Goal: Navigation & Orientation: Find specific page/section

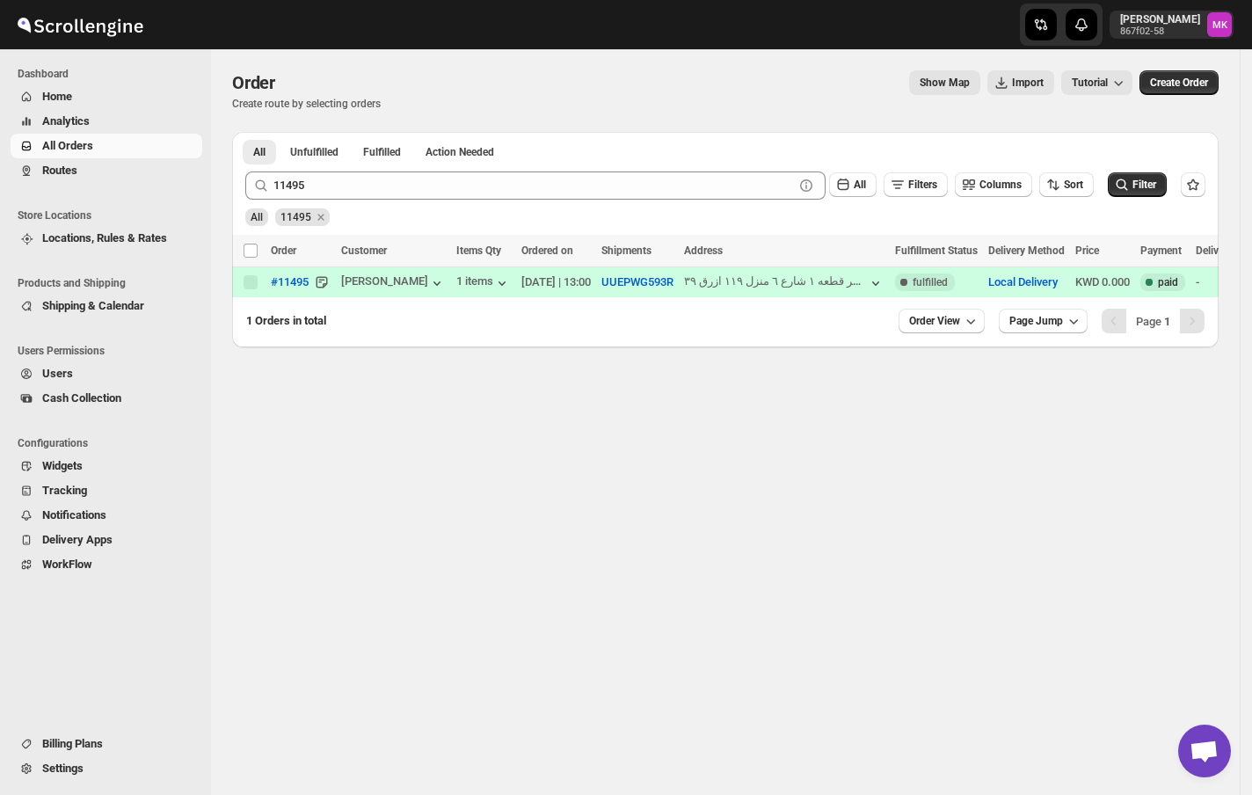
click at [69, 178] on span "Routes" at bounding box center [120, 171] width 157 height 18
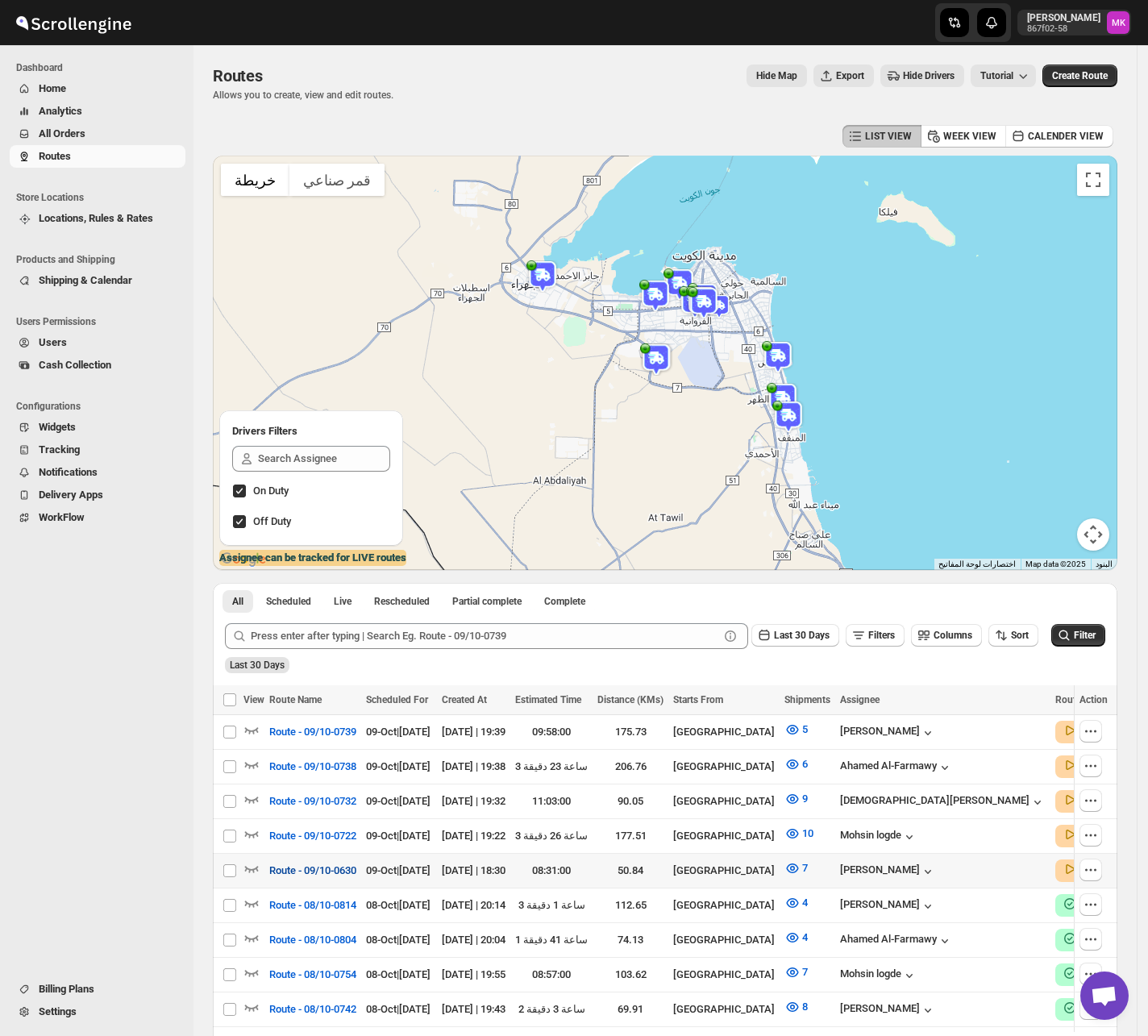
click at [277, 728] on span "Route - 09/10-0630" at bounding box center [313, 871] width 87 height 17
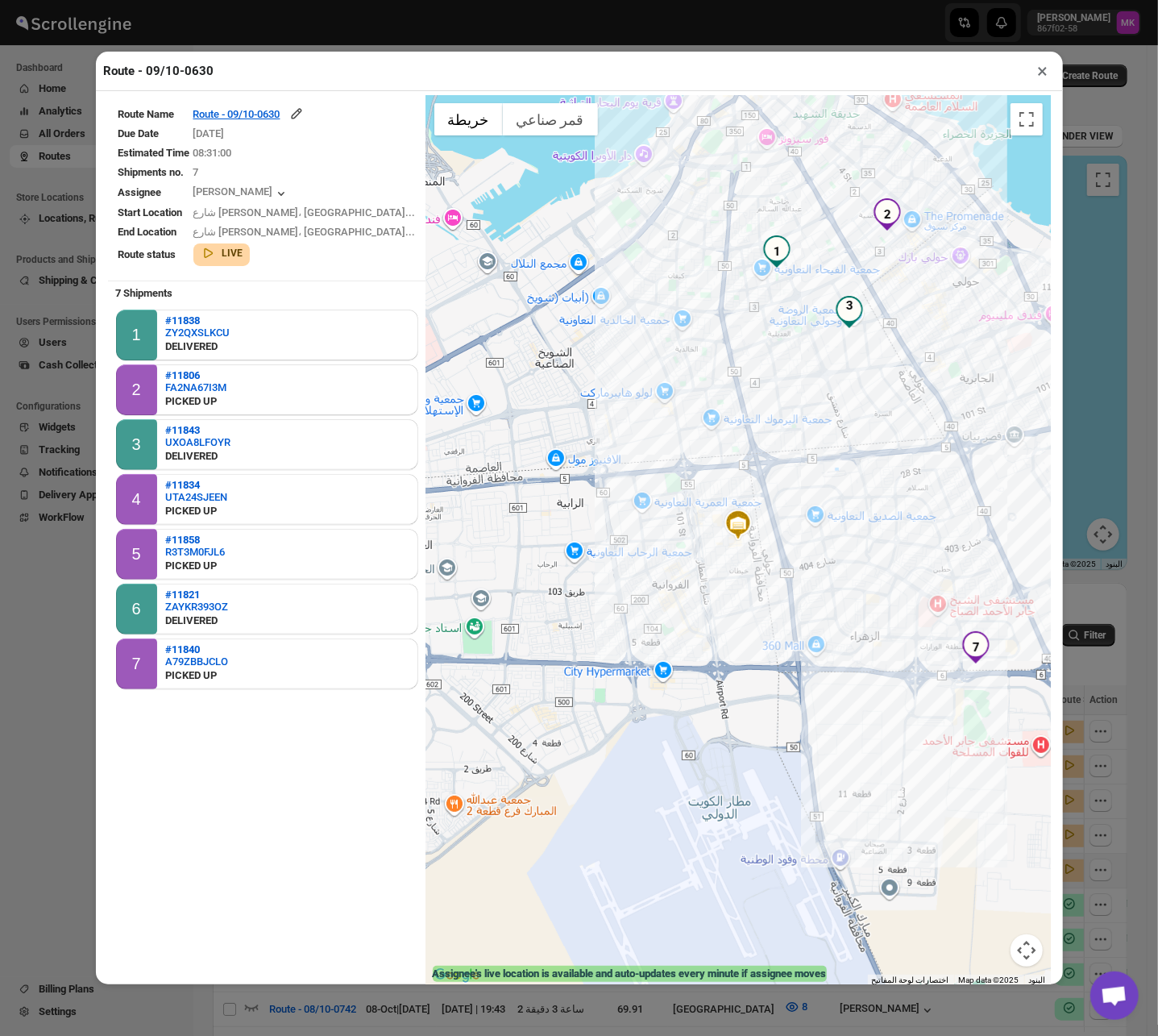
click at [1045, 83] on button "×" at bounding box center [1042, 71] width 23 height 23
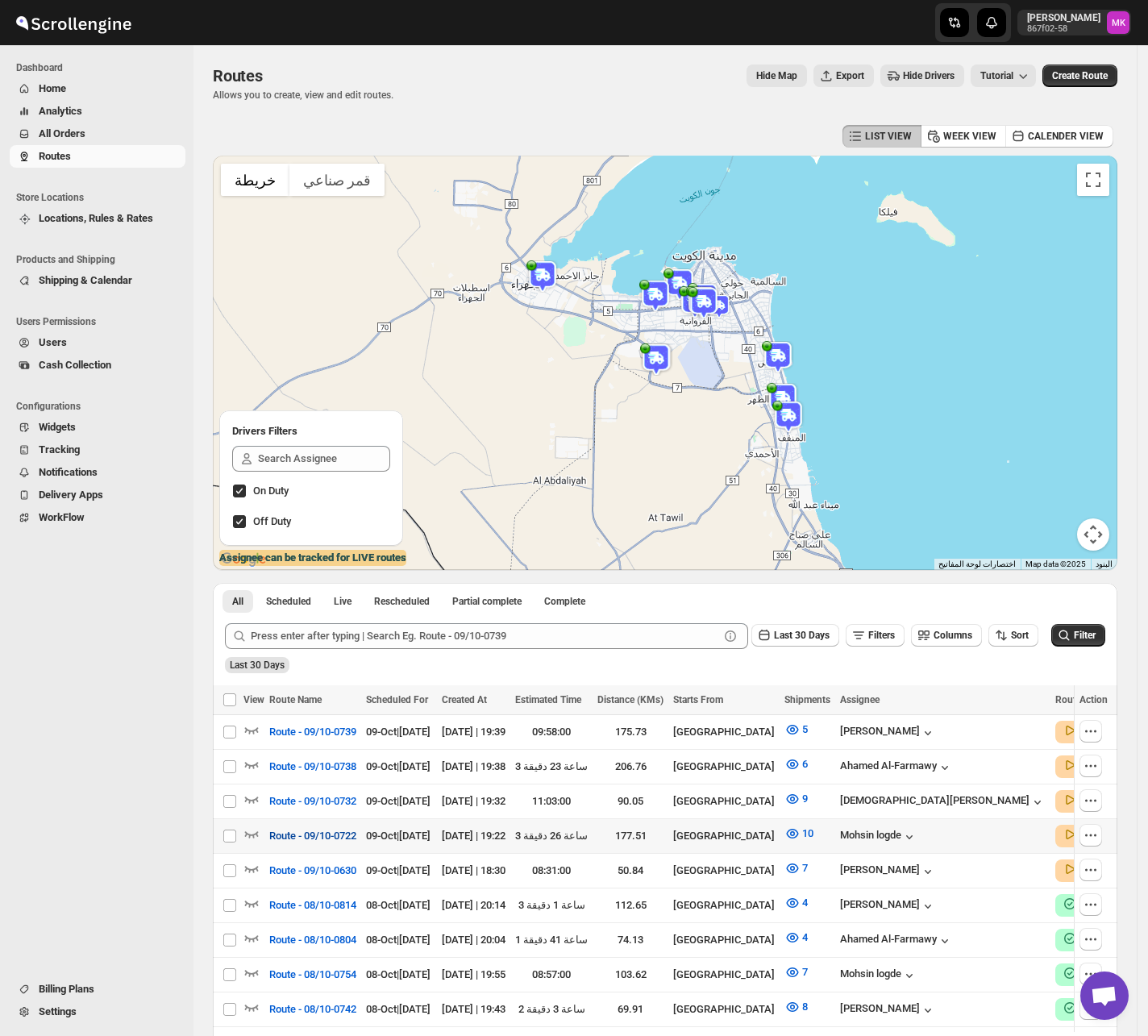
click at [347, 728] on span "Route - 09/10-0722" at bounding box center [313, 836] width 87 height 17
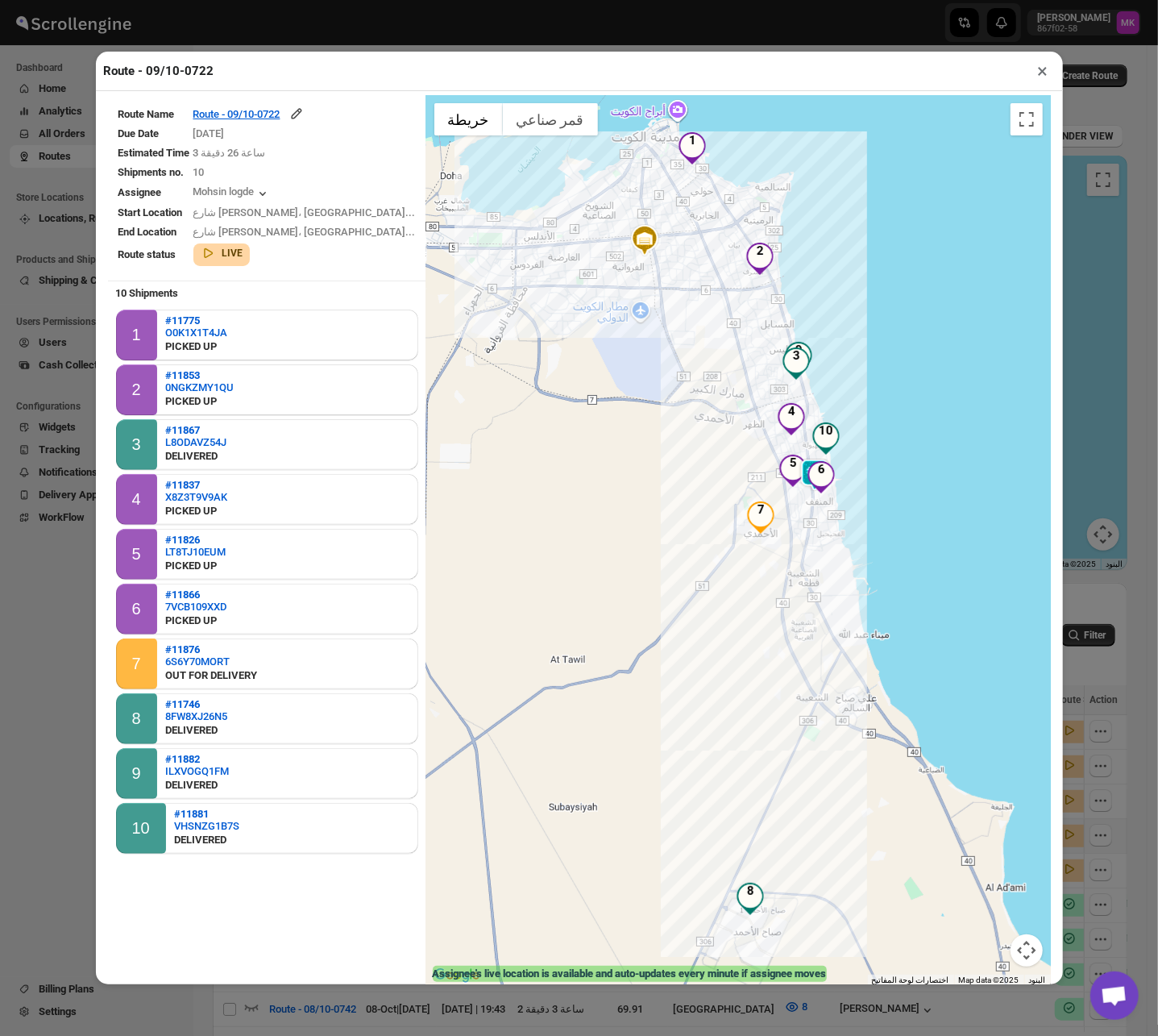
click at [1119, 480] on div "Route - 09/10-0722 × Route Name Route - 09/10-0722 Due Date [DATE] Estimated Ti…" at bounding box center [579, 518] width 1158 height 1036
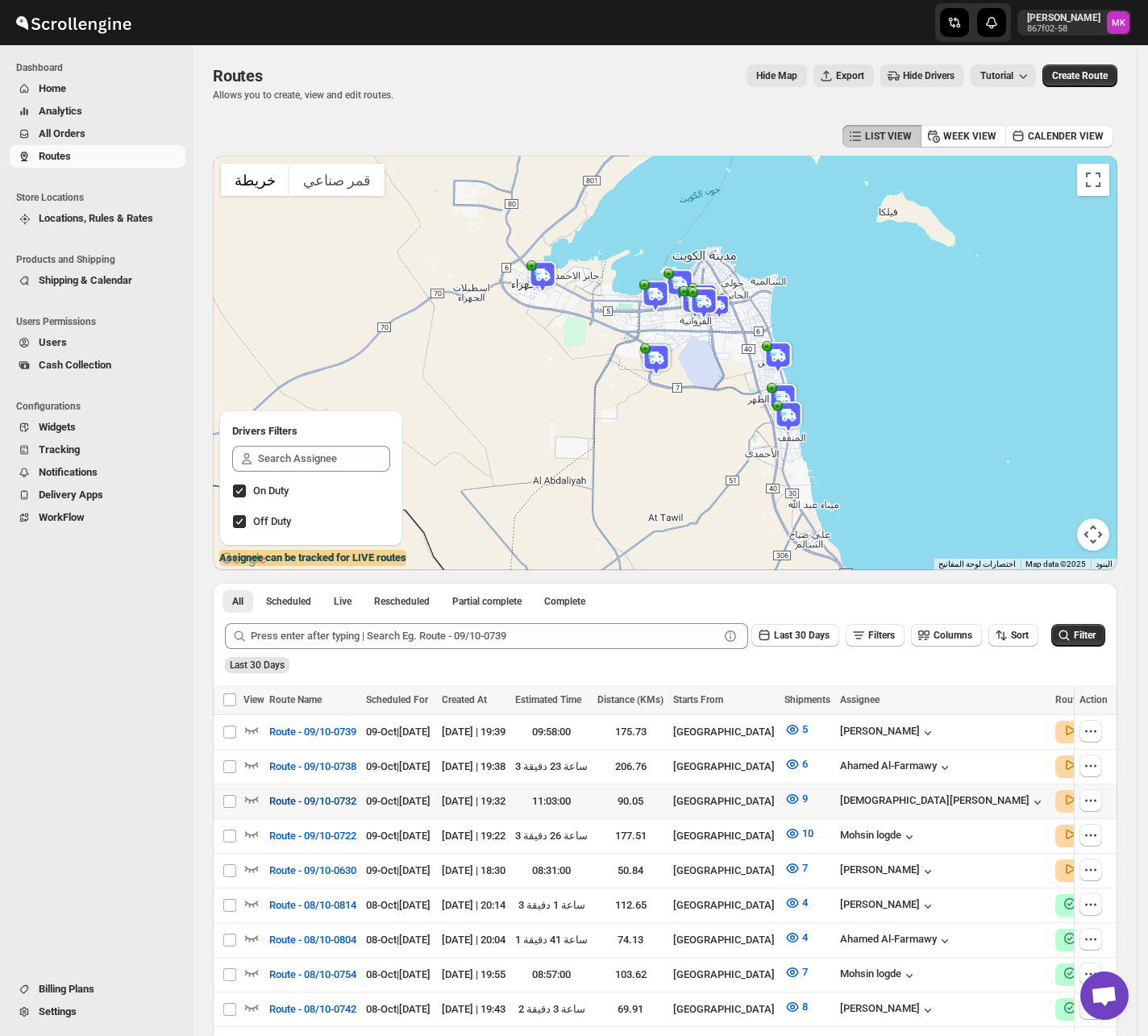
click at [329, 728] on span "Route - 09/10-0732" at bounding box center [313, 801] width 87 height 17
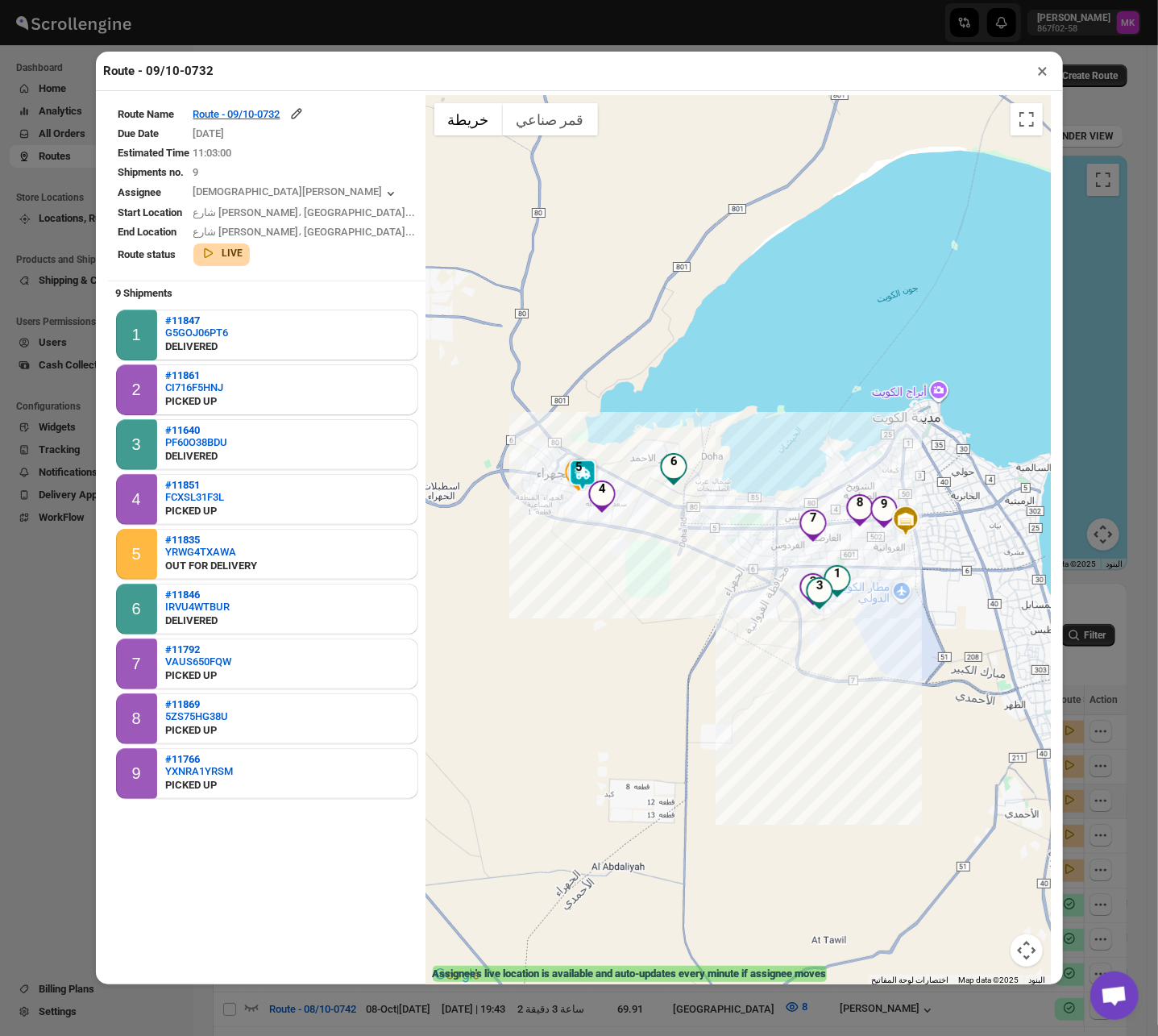
click at [1105, 728] on div "Route - 09/10-0732 × Route Name Route - 09/10-0732 Due Date [DATE] Estimated Ti…" at bounding box center [579, 518] width 1158 height 1036
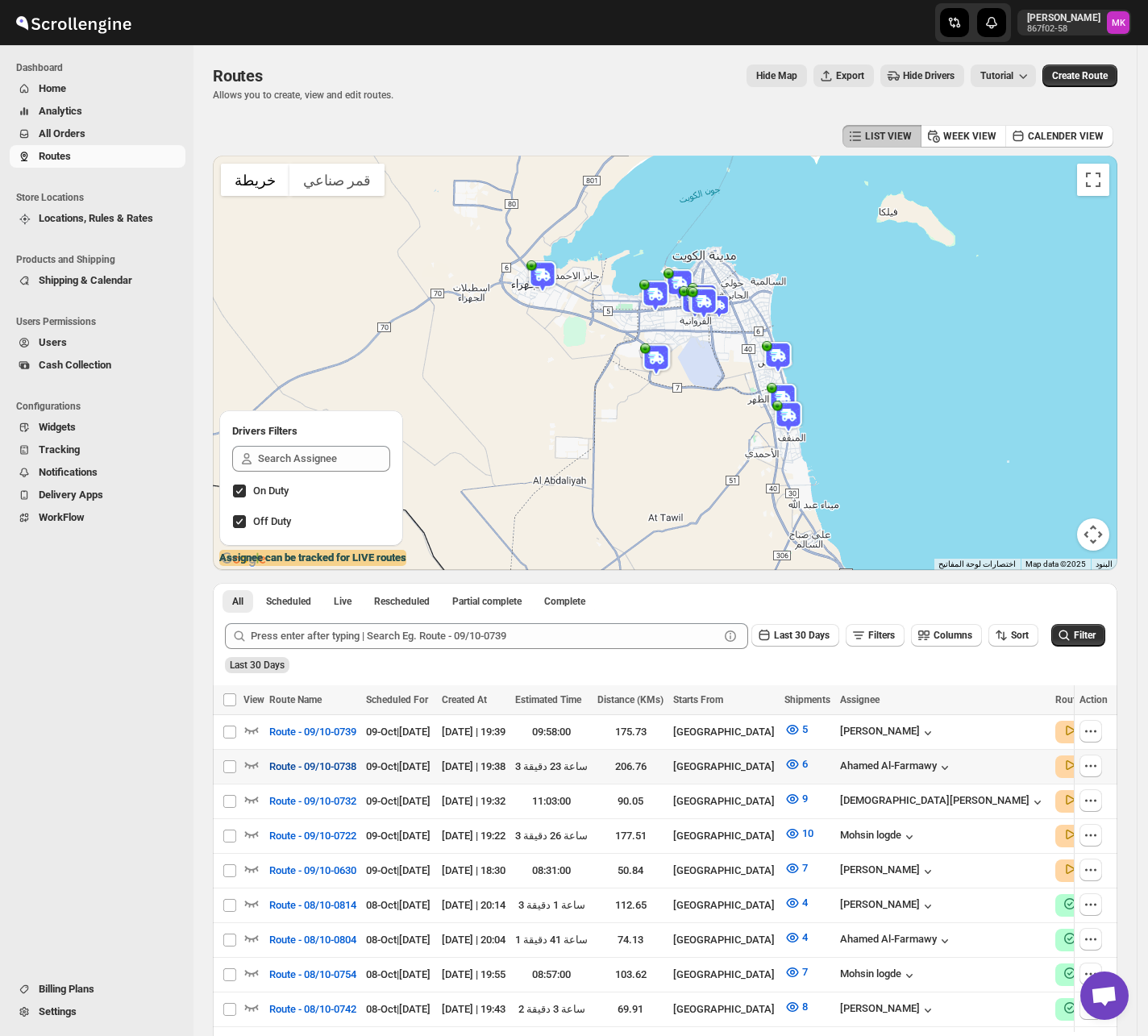
click at [333, 728] on button "Route - 09/10-0738" at bounding box center [313, 766] width 106 height 26
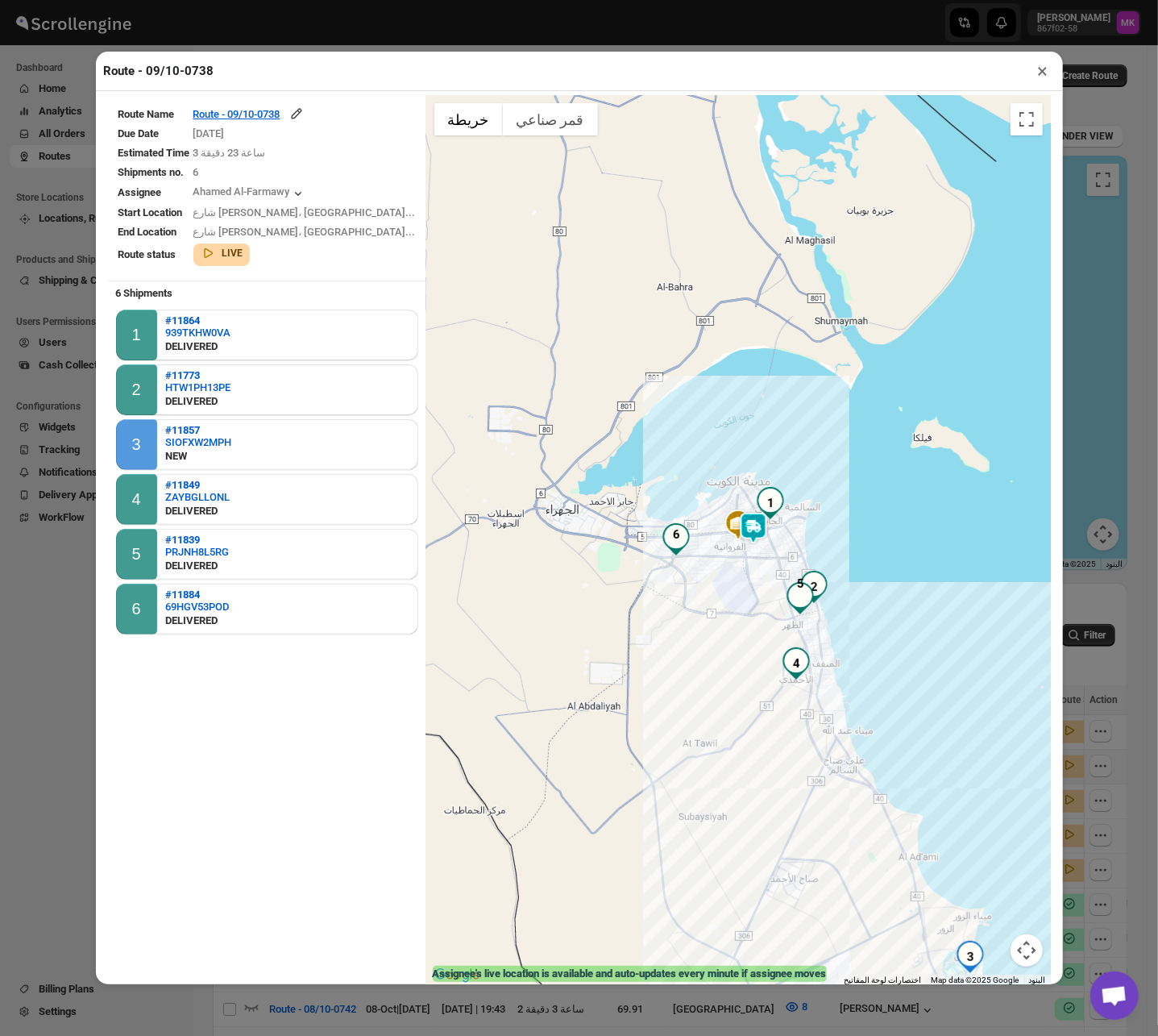
click at [1046, 77] on button "×" at bounding box center [1042, 71] width 23 height 23
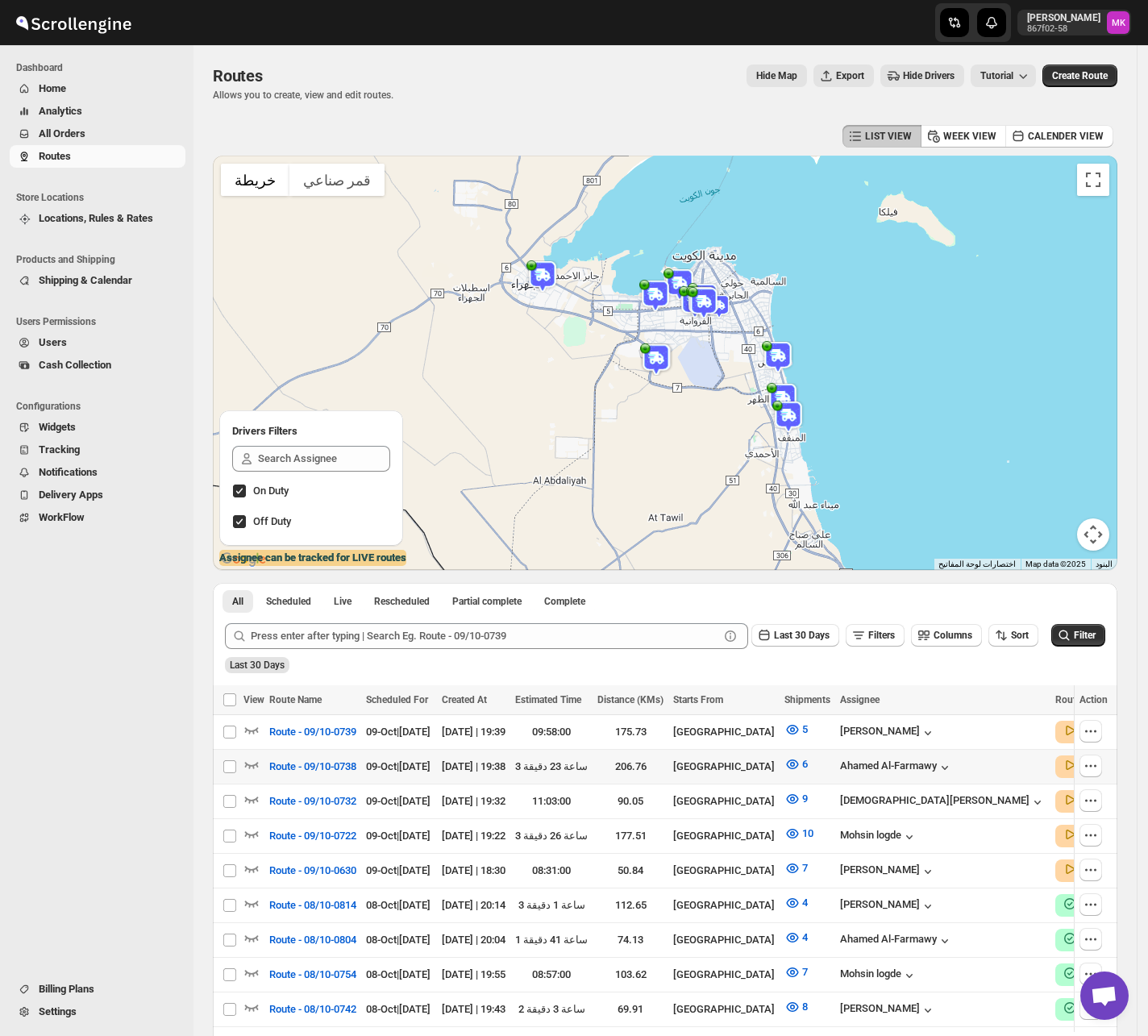
click at [60, 370] on span "Cash Collection" at bounding box center [74, 364] width 72 height 12
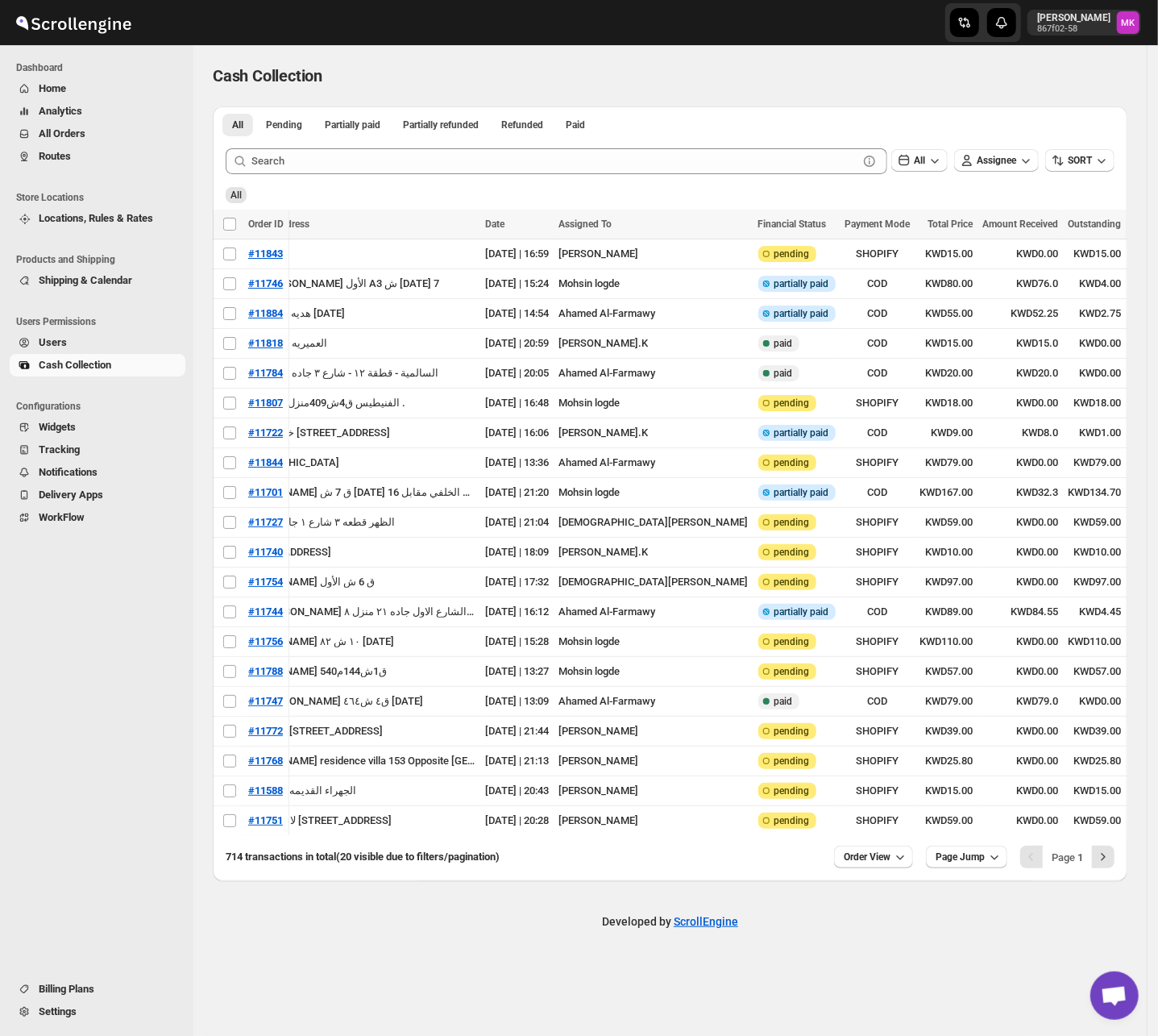
click at [61, 151] on span "Routes" at bounding box center [54, 156] width 32 height 12
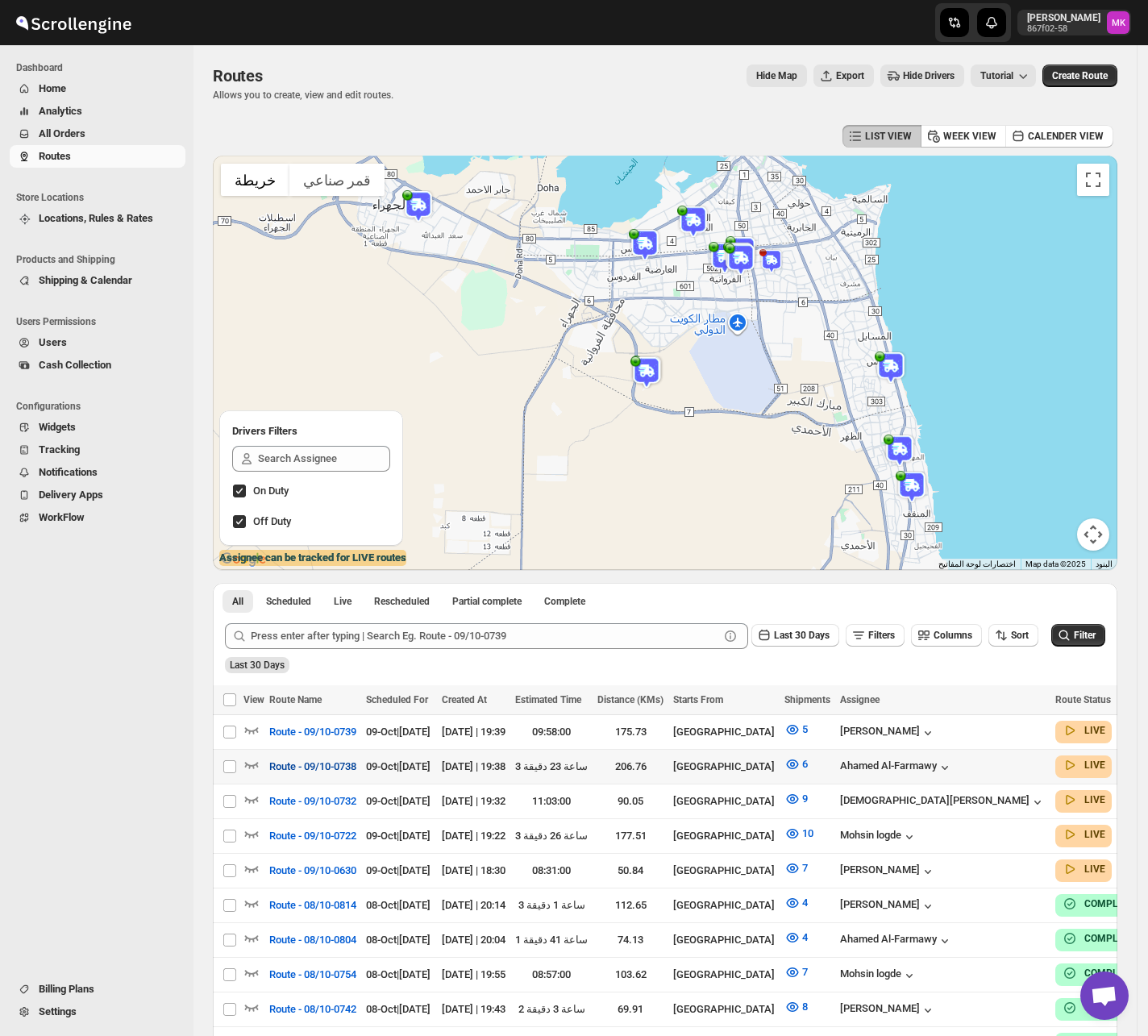
click at [301, 728] on span "Route - 09/10-0738" at bounding box center [313, 766] width 87 height 17
